Goal: Task Accomplishment & Management: Use online tool/utility

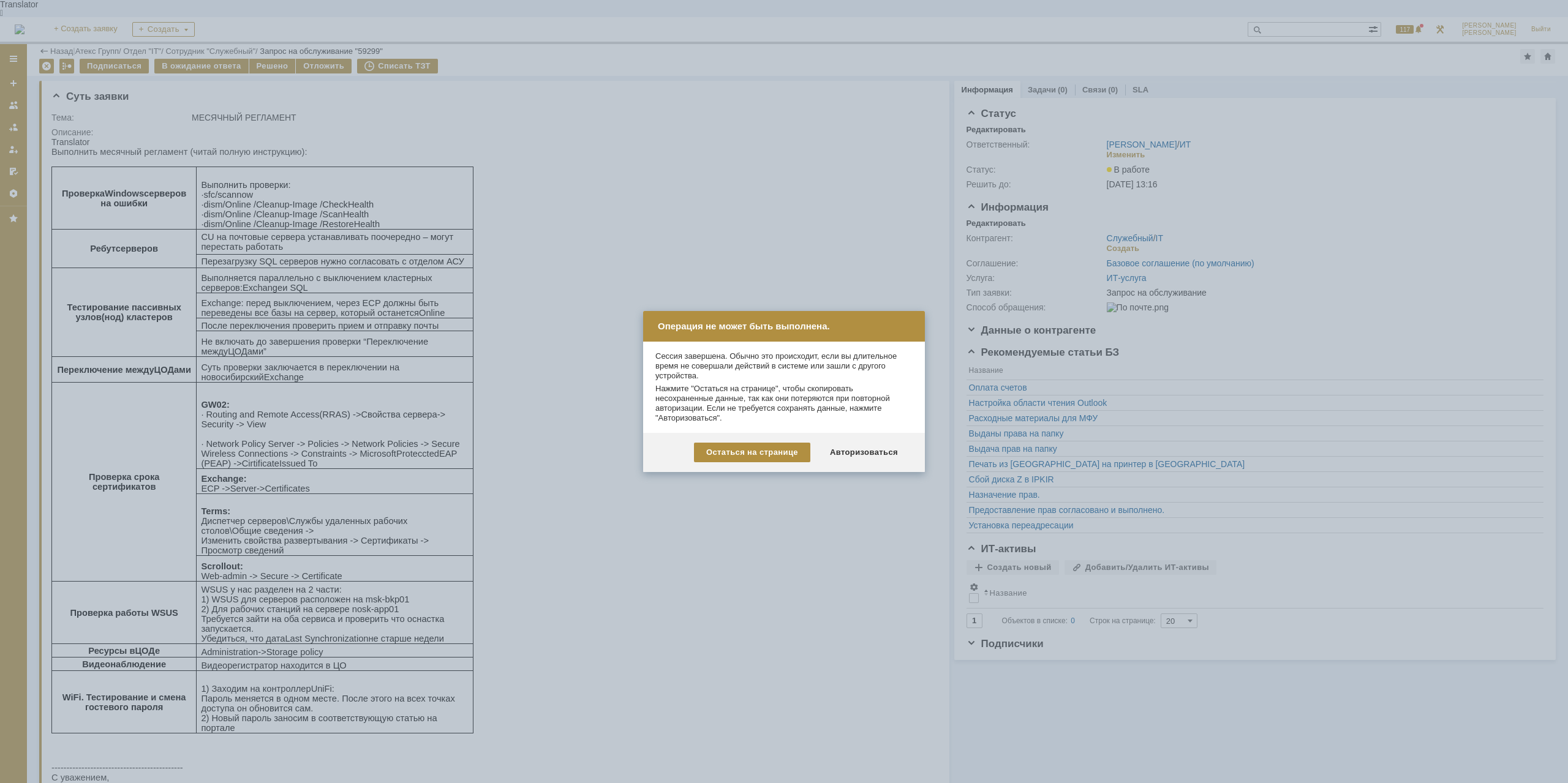
scroll to position [143, 0]
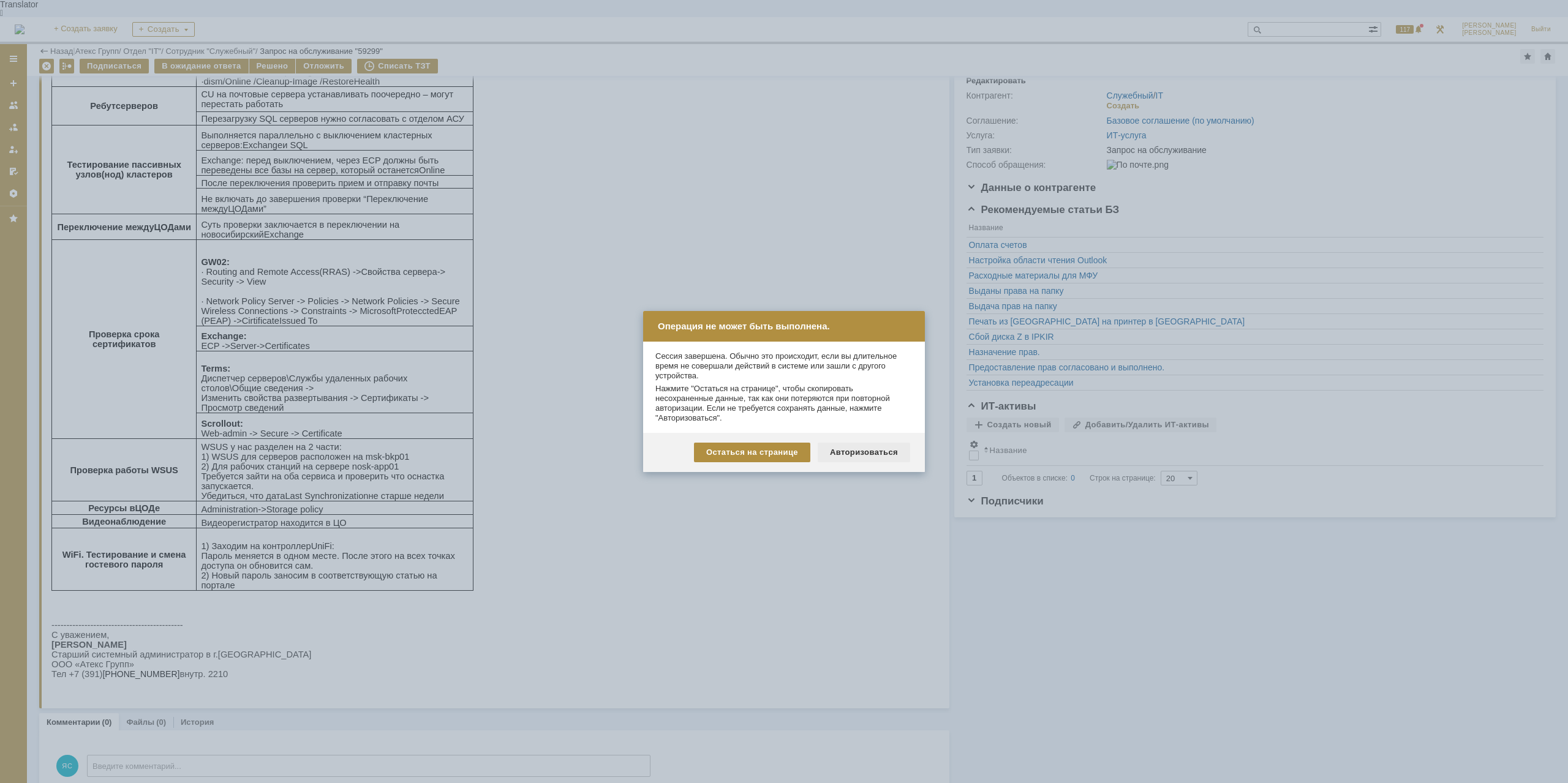
click at [850, 446] on div "Авторизоваться" at bounding box center [863, 452] width 92 height 19
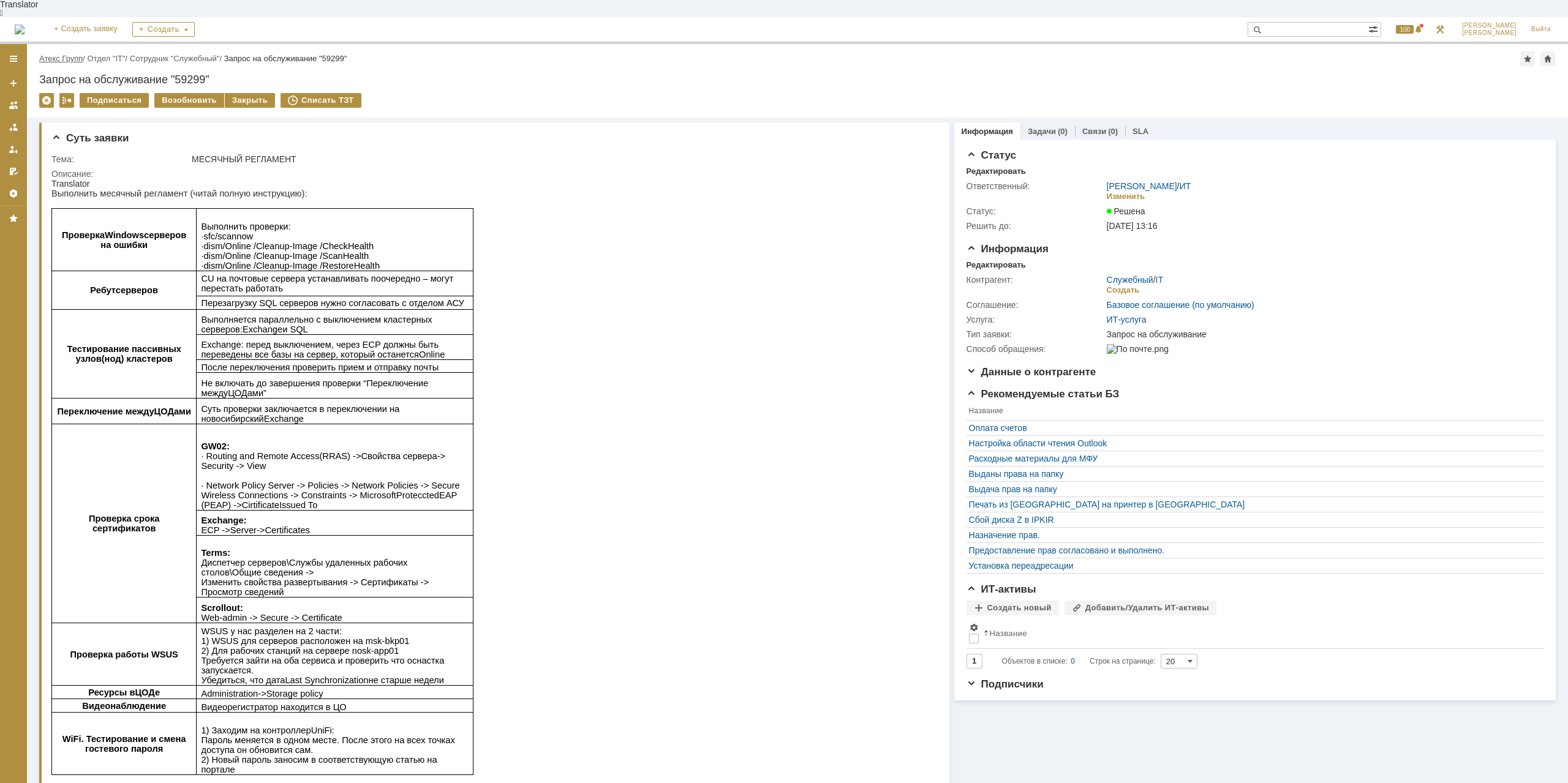
click at [77, 54] on link "Атекс Групп" at bounding box center [60, 58] width 43 height 9
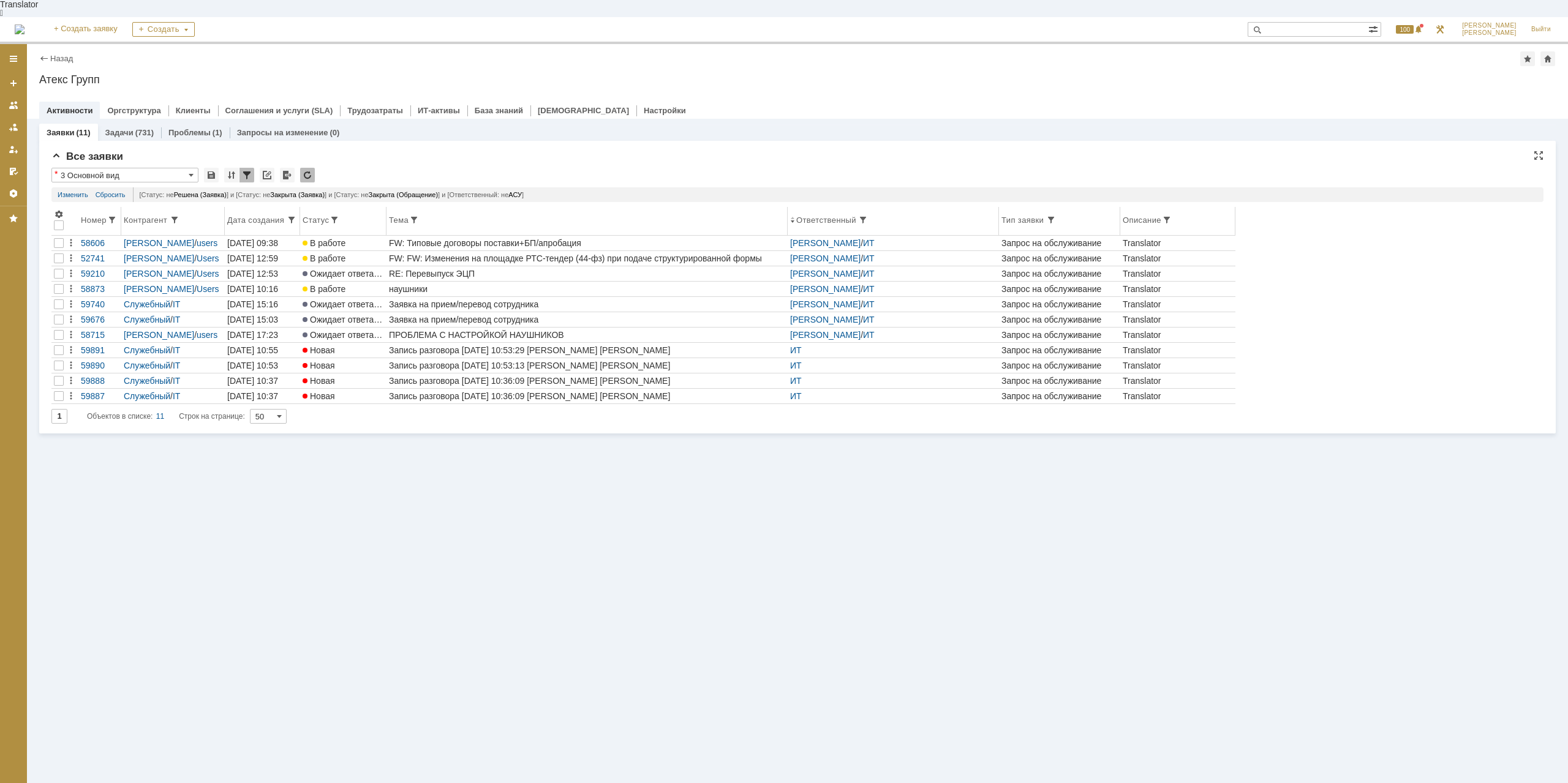
click at [95, 215] on div "Номер" at bounding box center [94, 220] width 26 height 9
click at [99, 215] on div "Номер" at bounding box center [97, 220] width 22 height 9
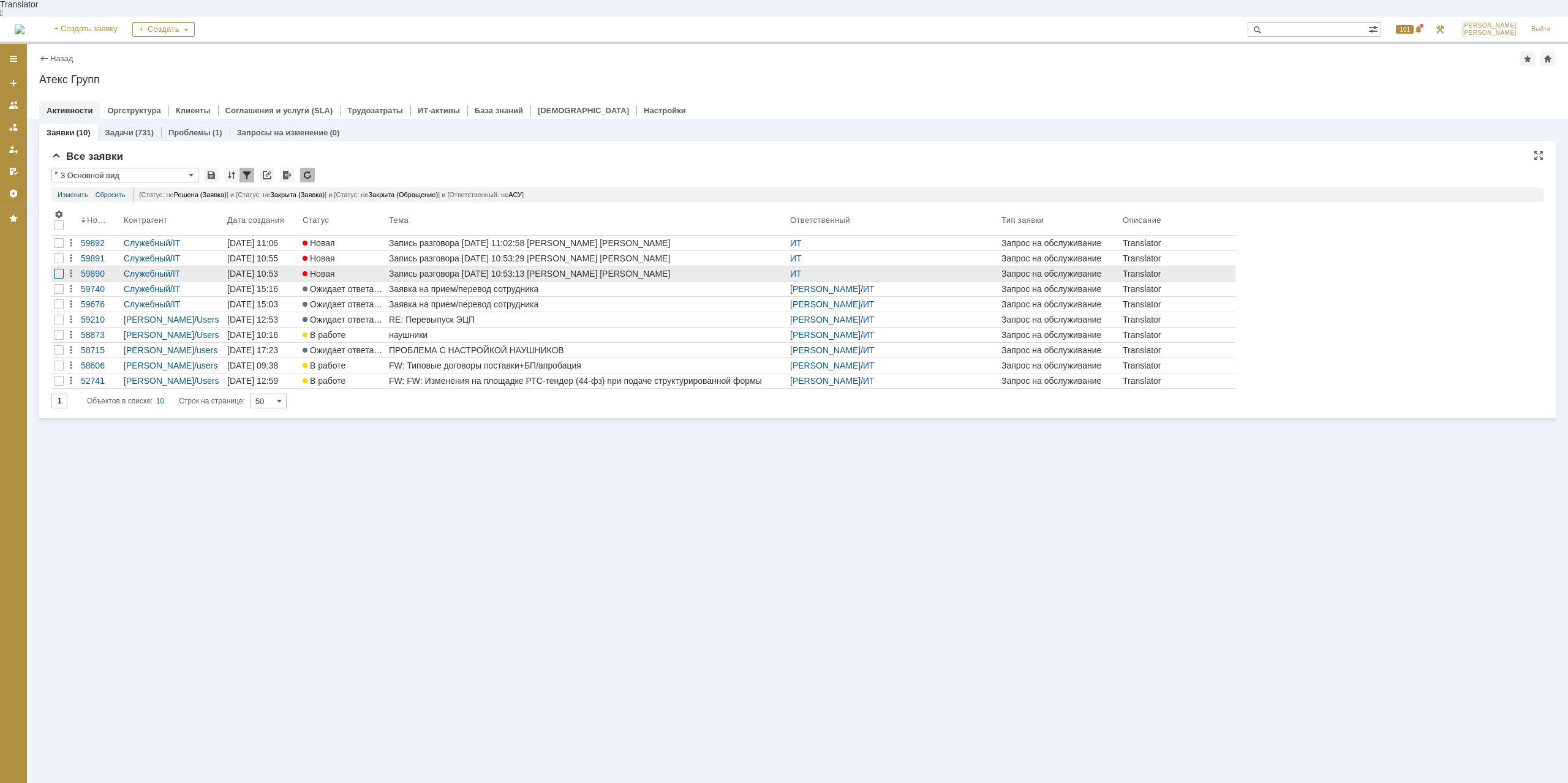
click at [61, 269] on div at bounding box center [59, 274] width 10 height 10
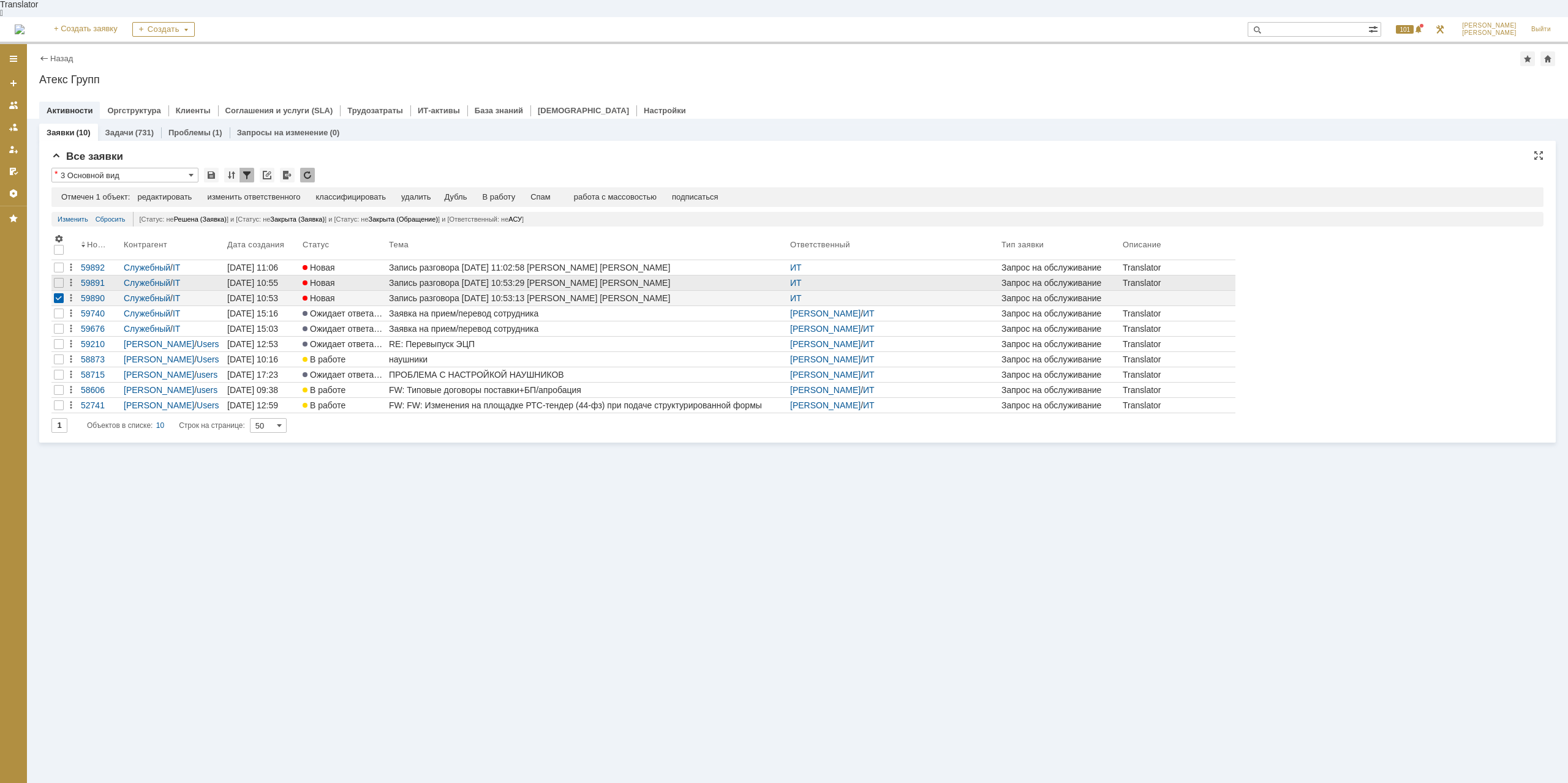
click at [58, 276] on div at bounding box center [58, 283] width 14 height 14
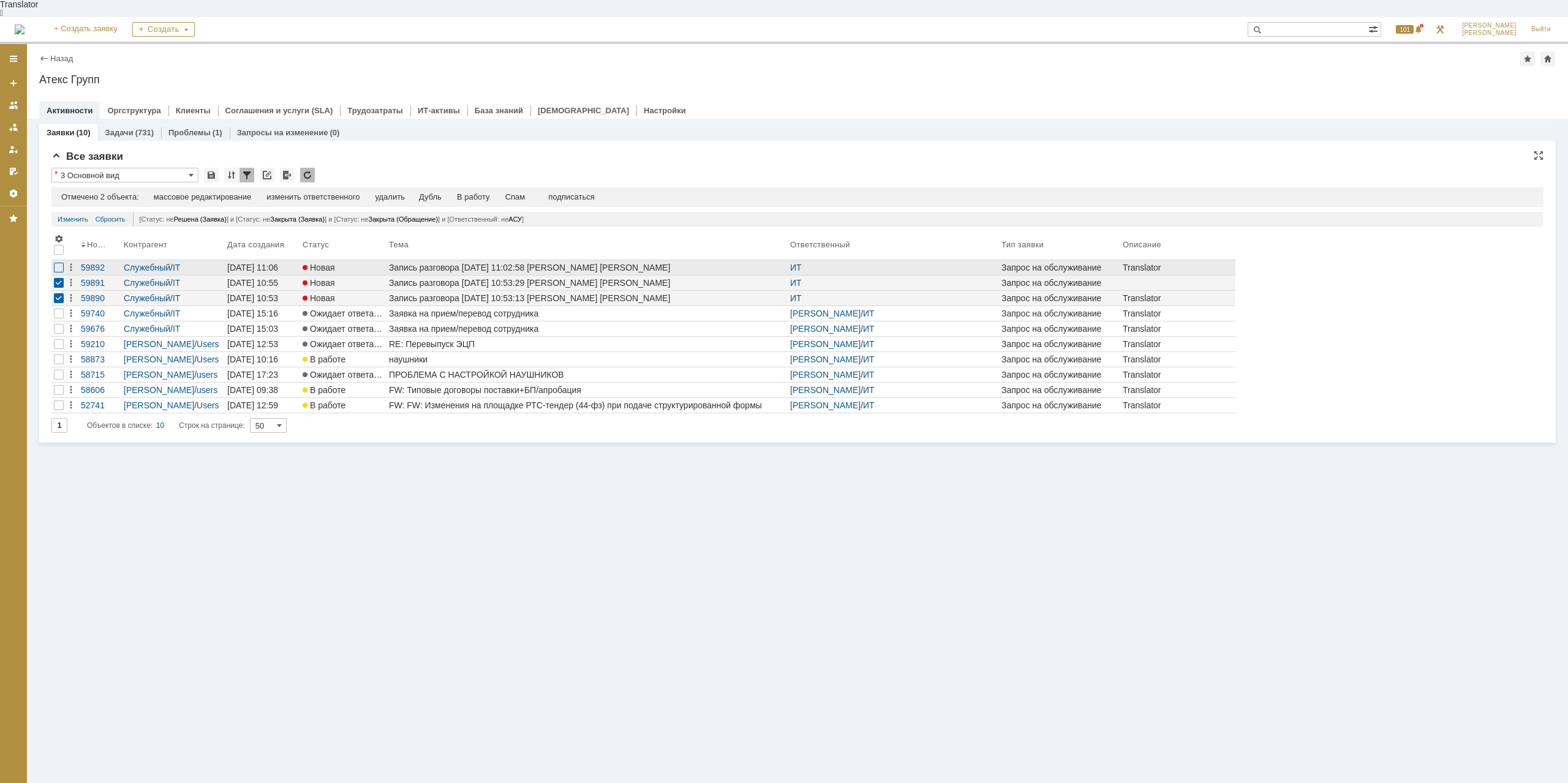
click at [56, 262] on div at bounding box center [59, 267] width 10 height 10
click at [518, 192] on div "Спам" at bounding box center [516, 197] width 20 height 10
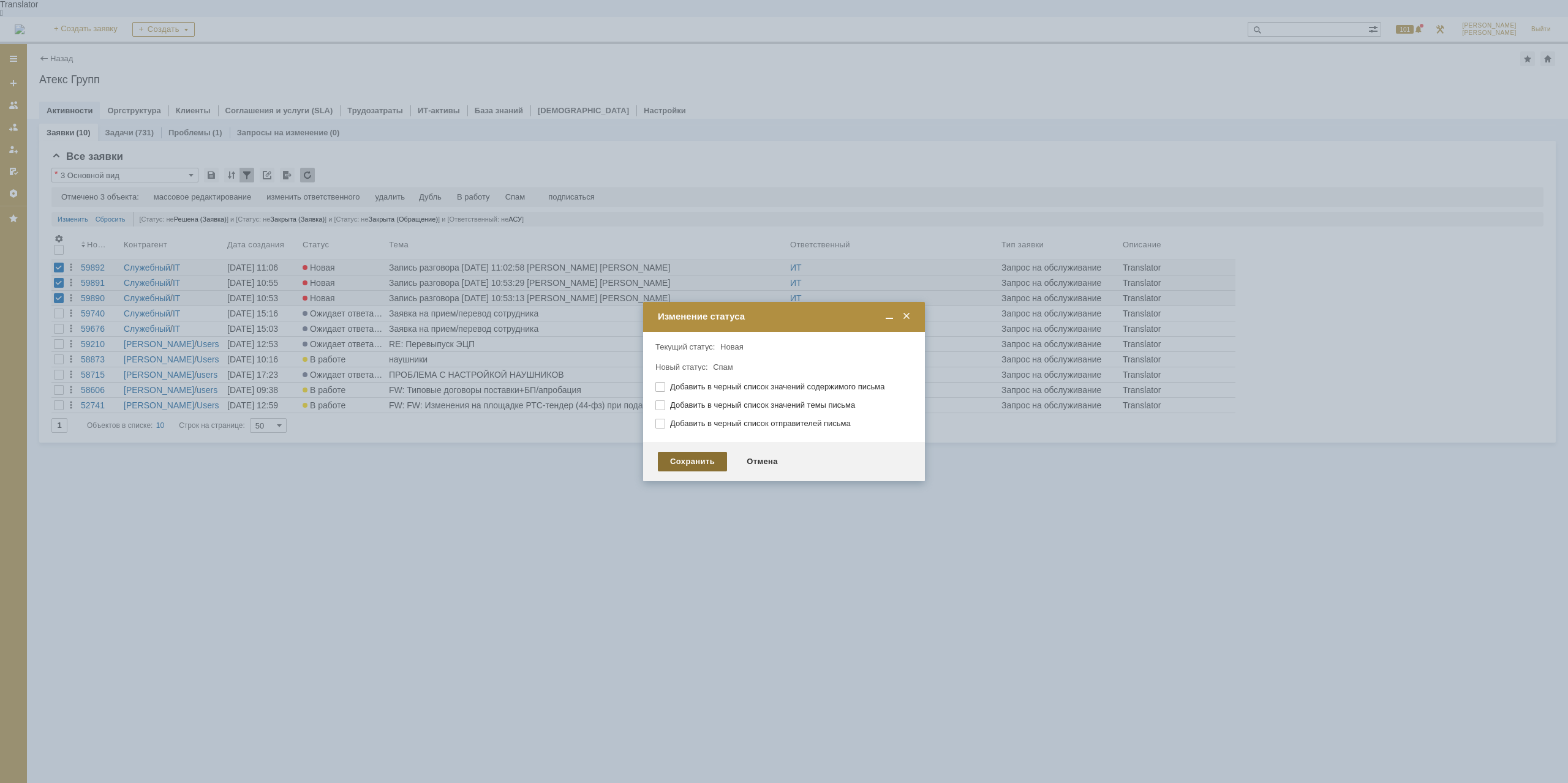
click at [708, 460] on div "Сохранить" at bounding box center [692, 462] width 69 height 19
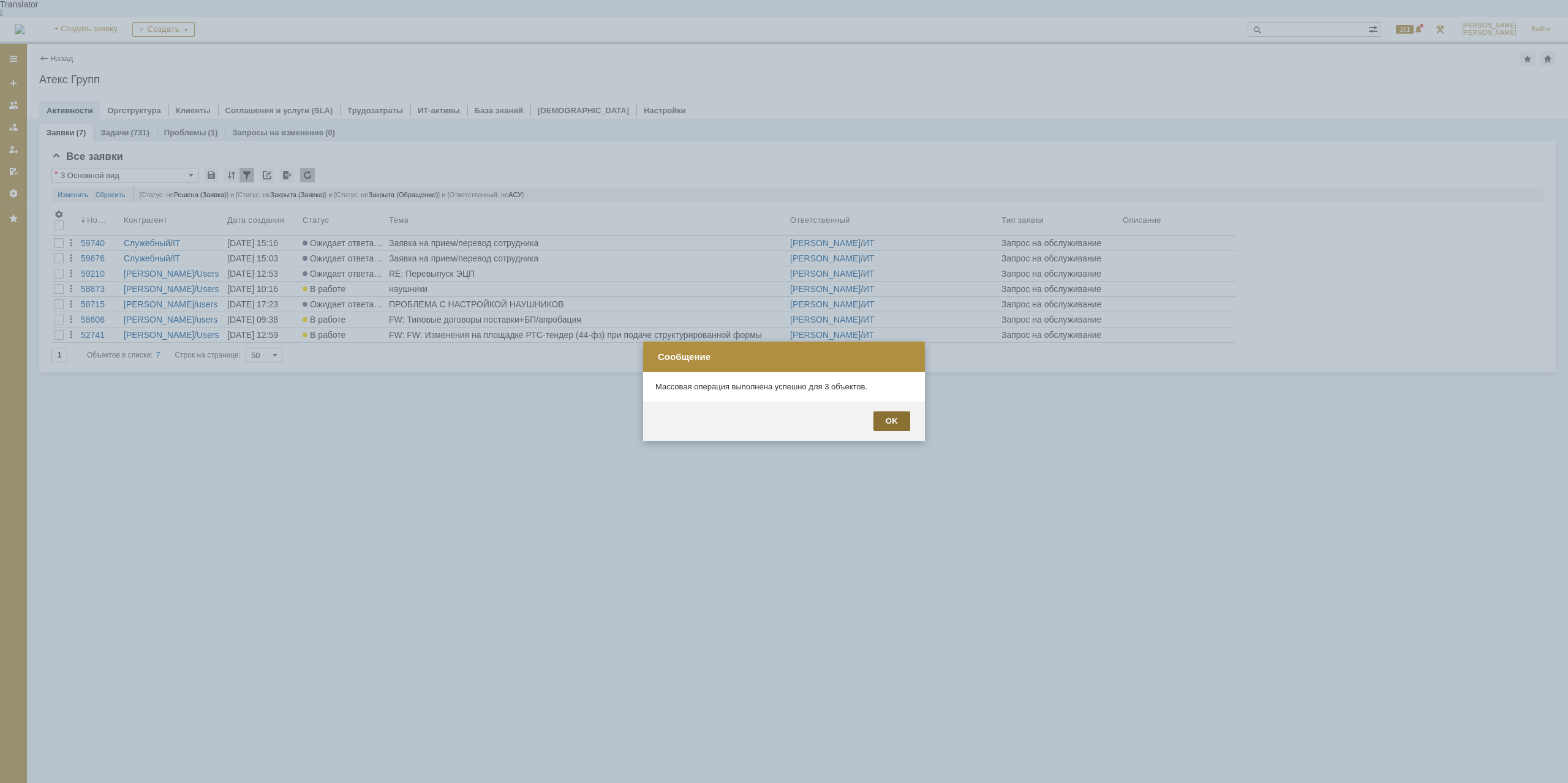
click at [904, 422] on div "OK" at bounding box center [892, 421] width 37 height 19
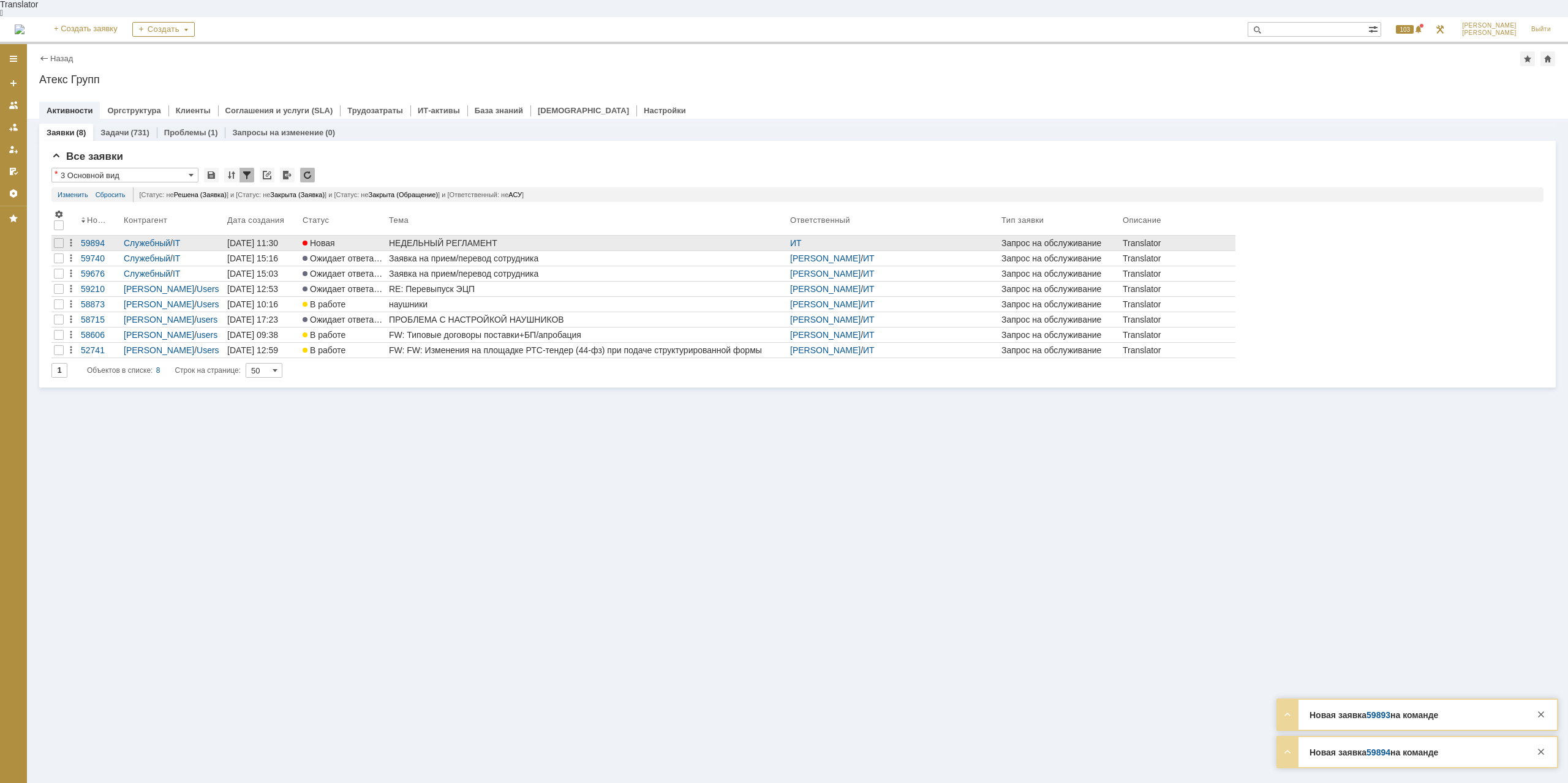
click at [441, 238] on div "НЕДЕЛЬНЫЙ РЕГЛАМЕНТ" at bounding box center [587, 243] width 396 height 10
